Goal: Task Accomplishment & Management: Complete application form

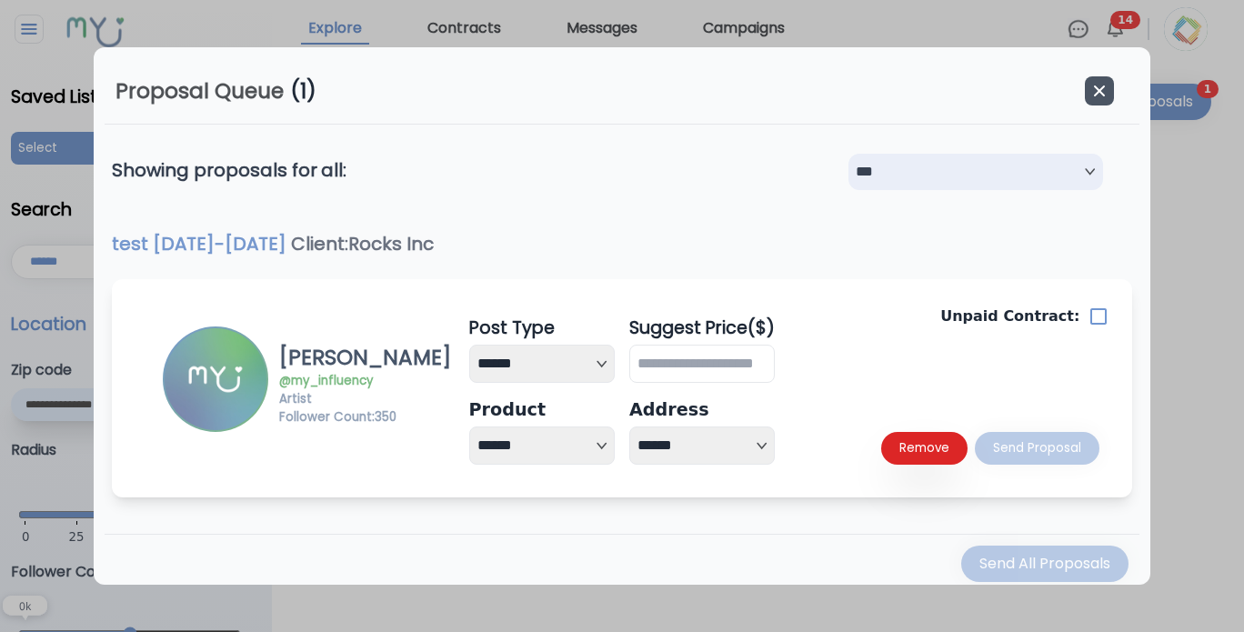
click at [1090, 92] on icon "button" at bounding box center [1099, 91] width 18 height 18
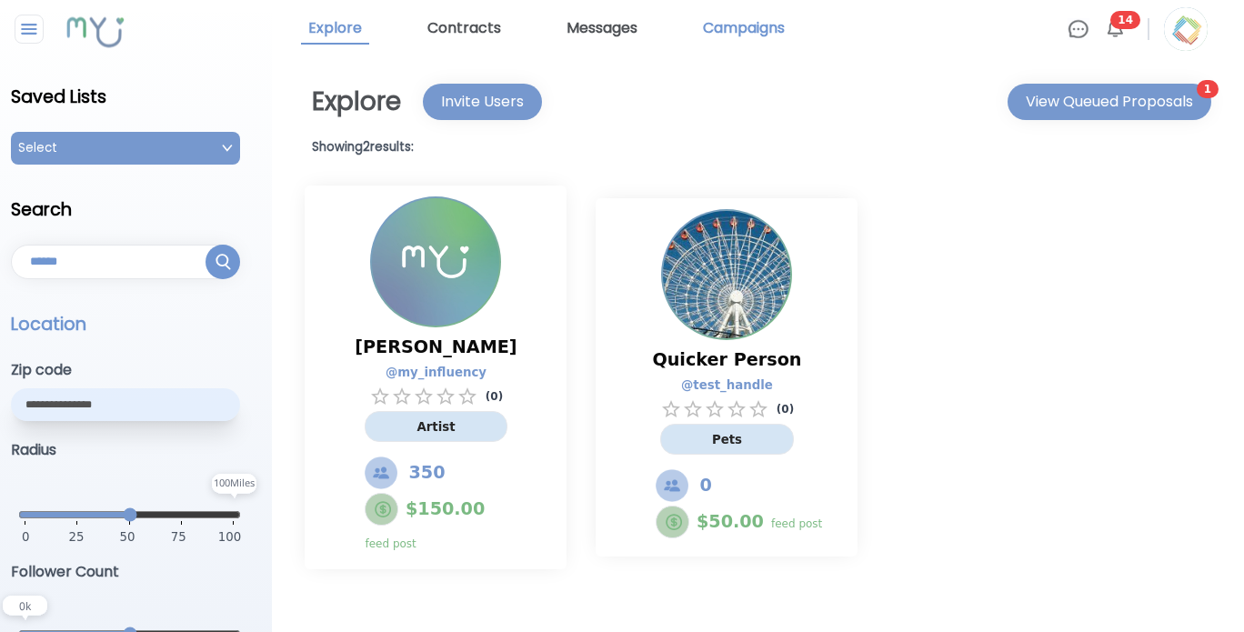
click at [778, 36] on link "Campaigns" at bounding box center [744, 29] width 96 height 31
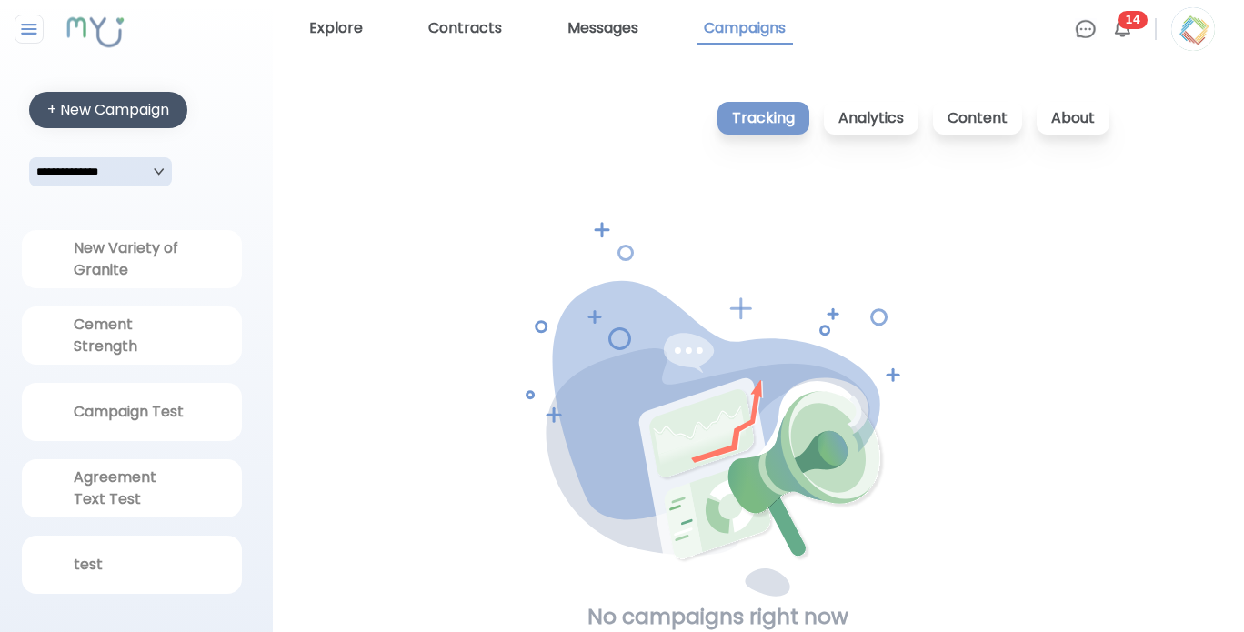
click at [159, 108] on div "+ New Campaign" at bounding box center [108, 110] width 122 height 22
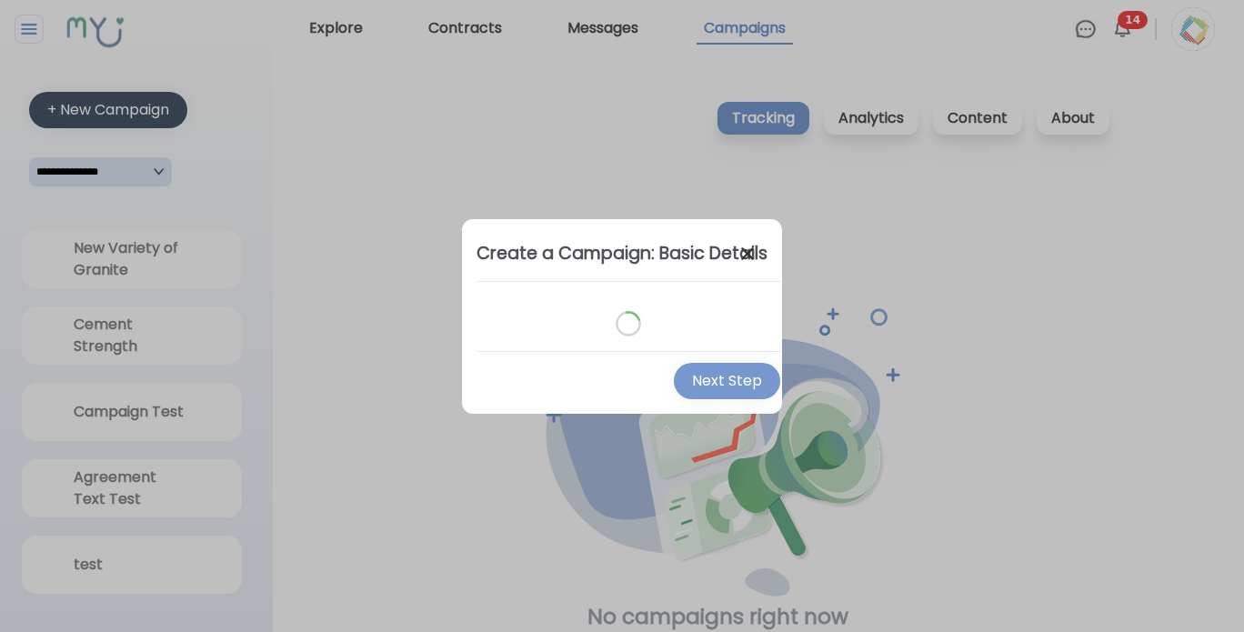
select select "*"
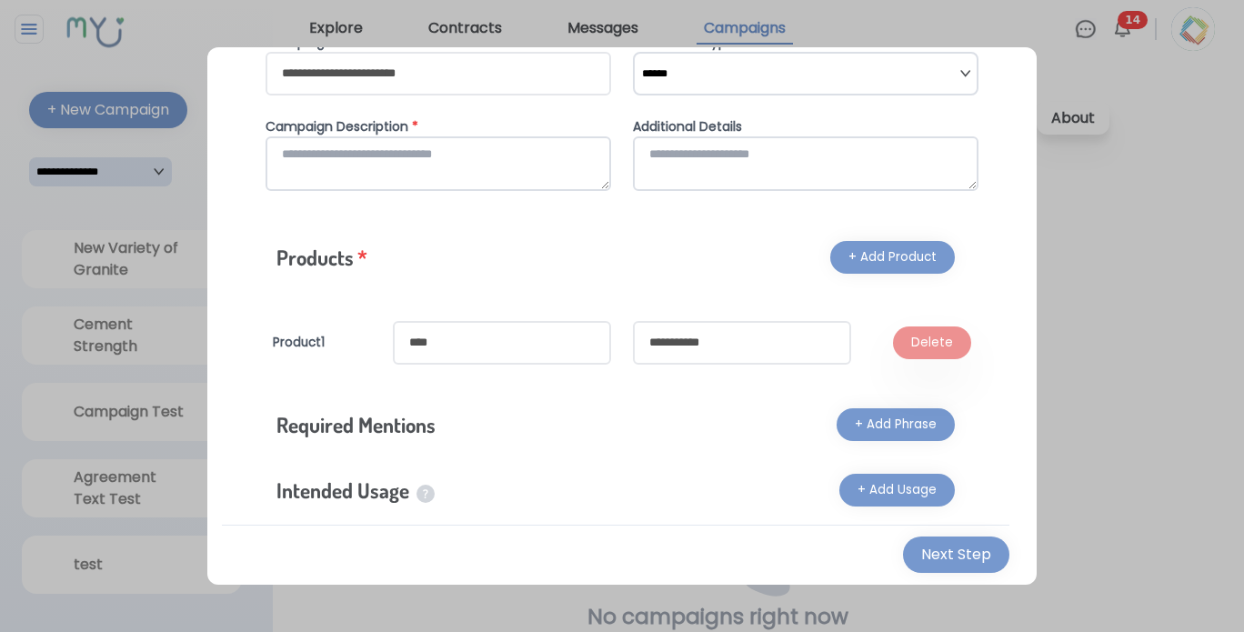
scroll to position [177, 0]
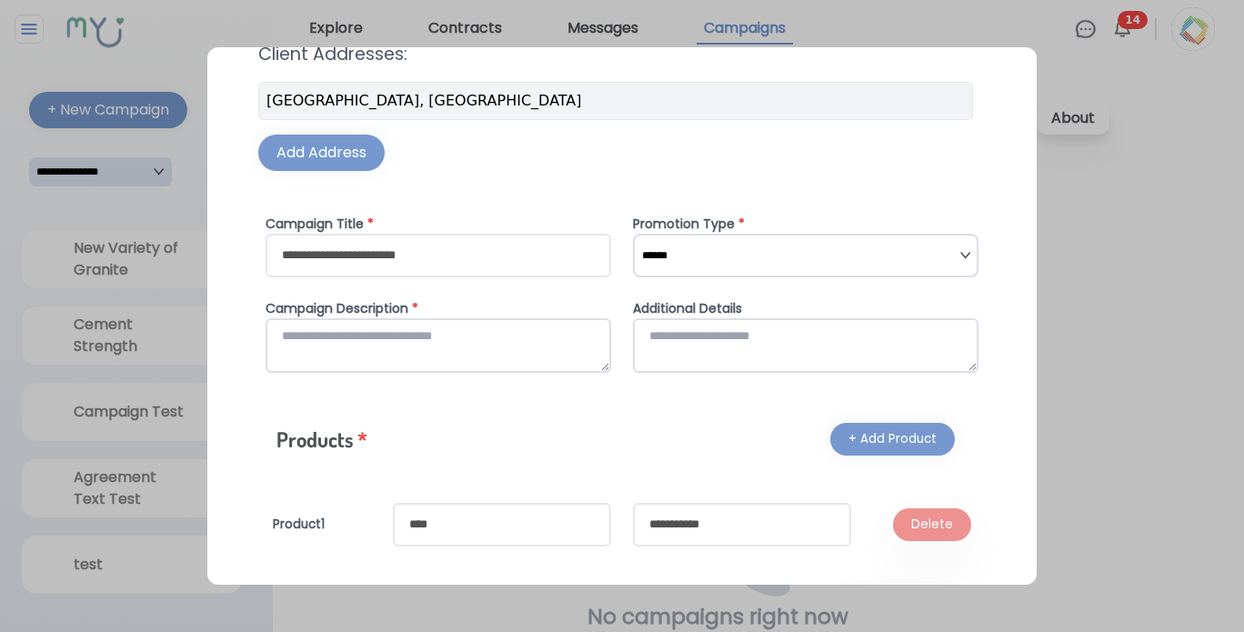
click at [1151, 179] on div at bounding box center [622, 316] width 1244 height 632
